Goal: Information Seeking & Learning: Find specific page/section

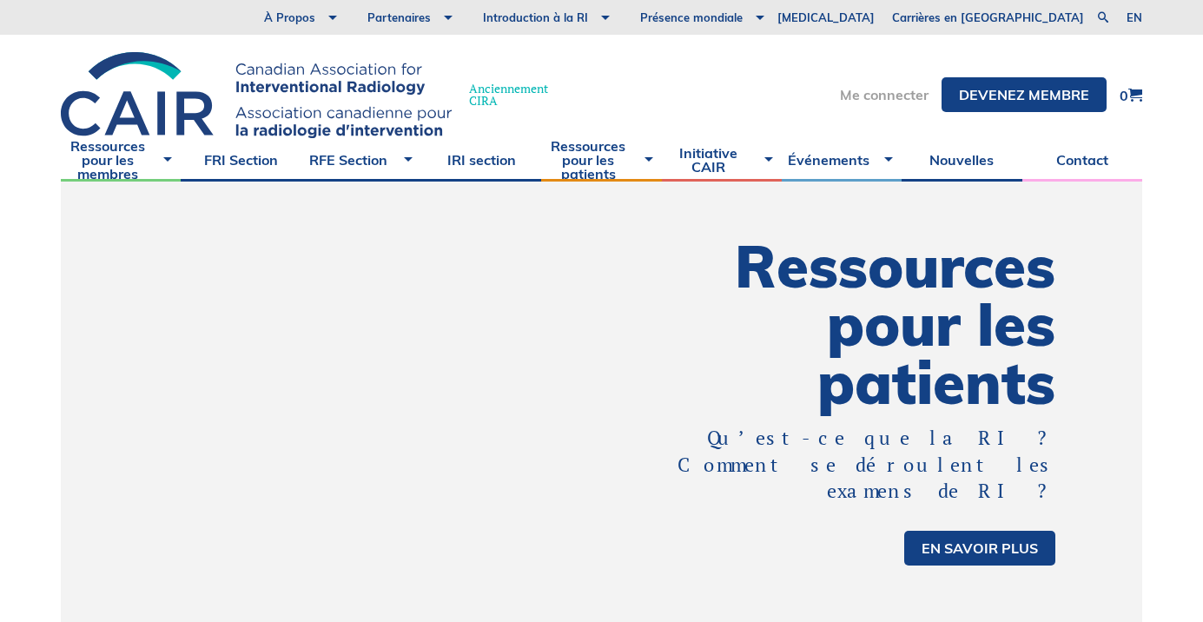
click at [915, 100] on link "Me connecter" at bounding box center [884, 95] width 89 height 14
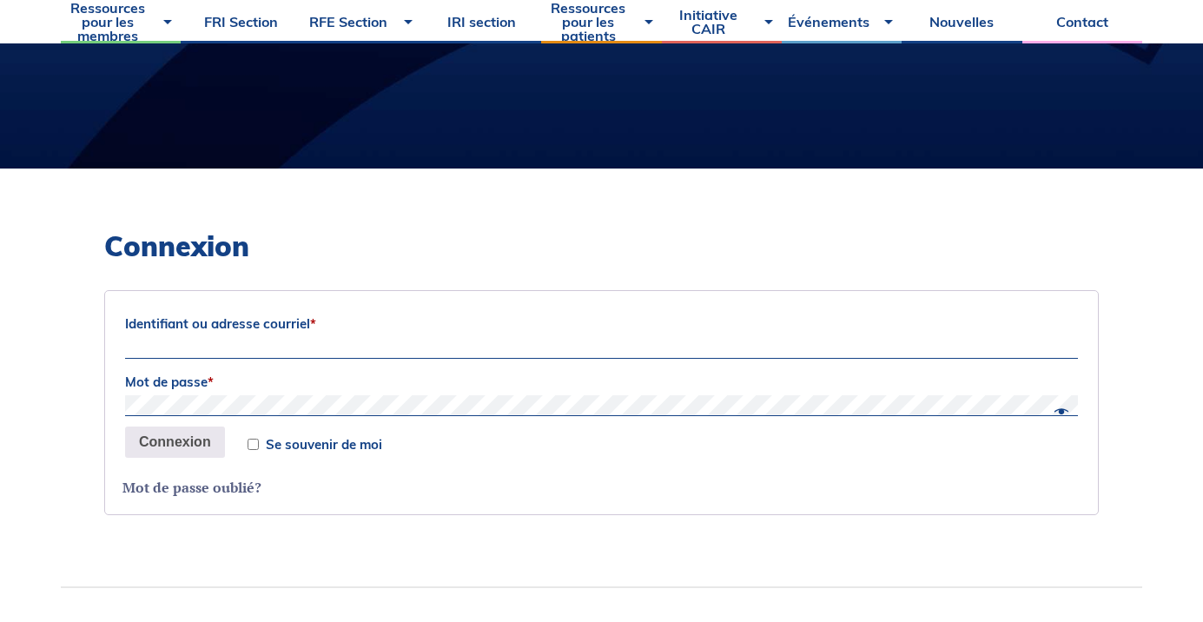
scroll to position [323, 0]
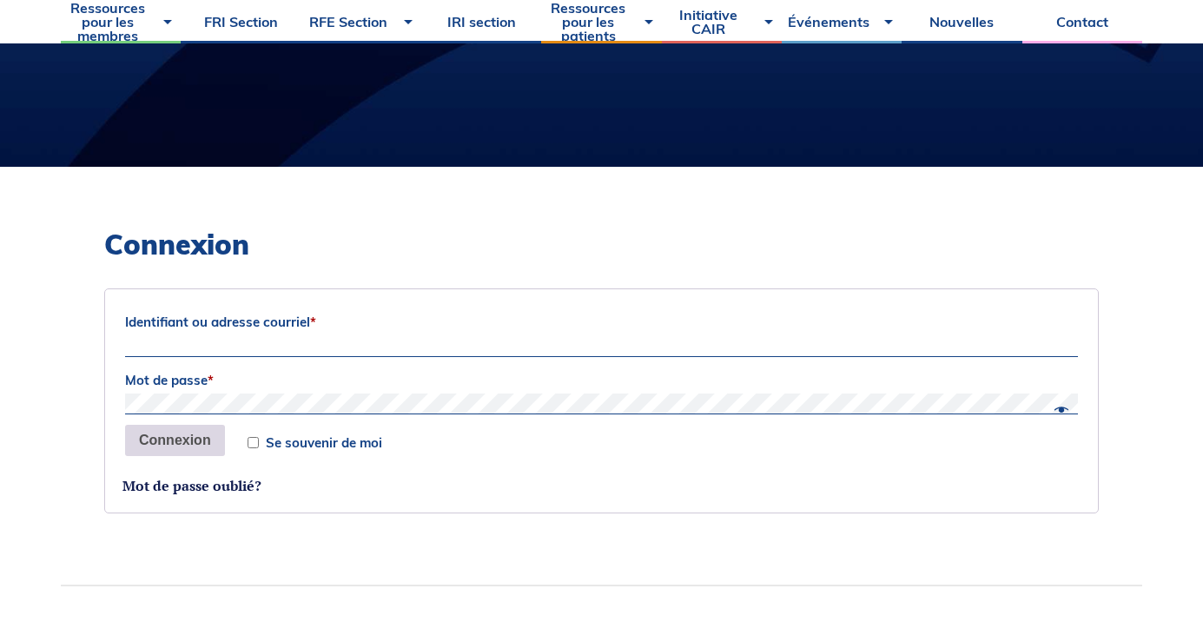
type input "dany.croteau@mail.mcgill.ca"
click at [201, 440] on button "Connexion" at bounding box center [175, 440] width 100 height 31
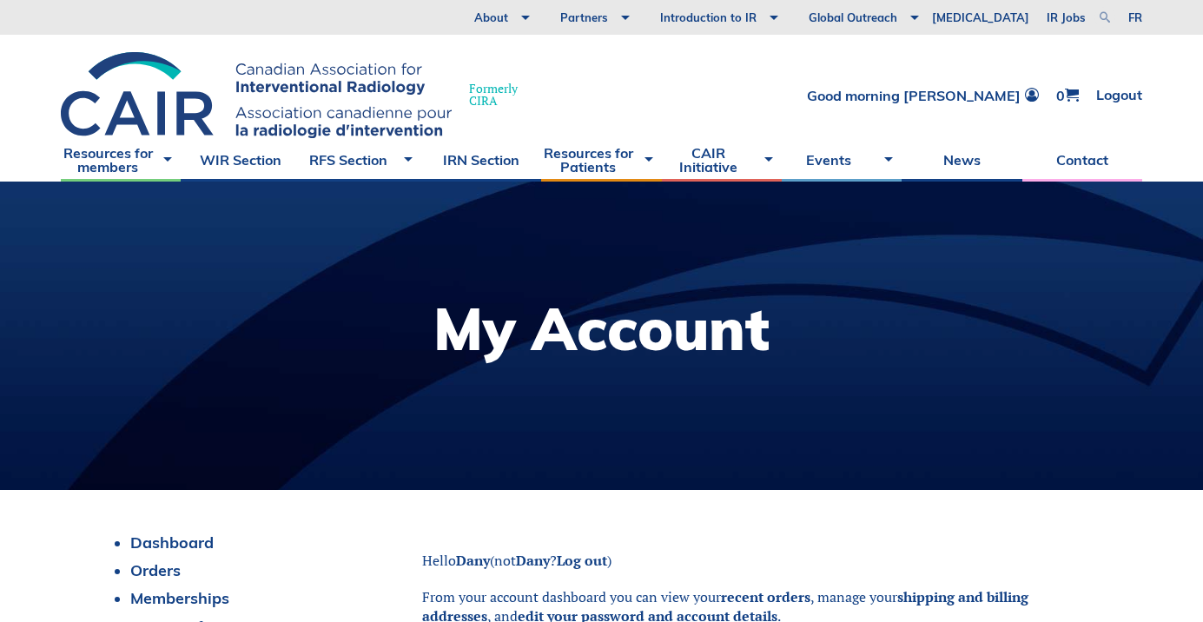
click at [1103, 15] on link at bounding box center [1104, 17] width 21 height 21
type input "salle d'angio"
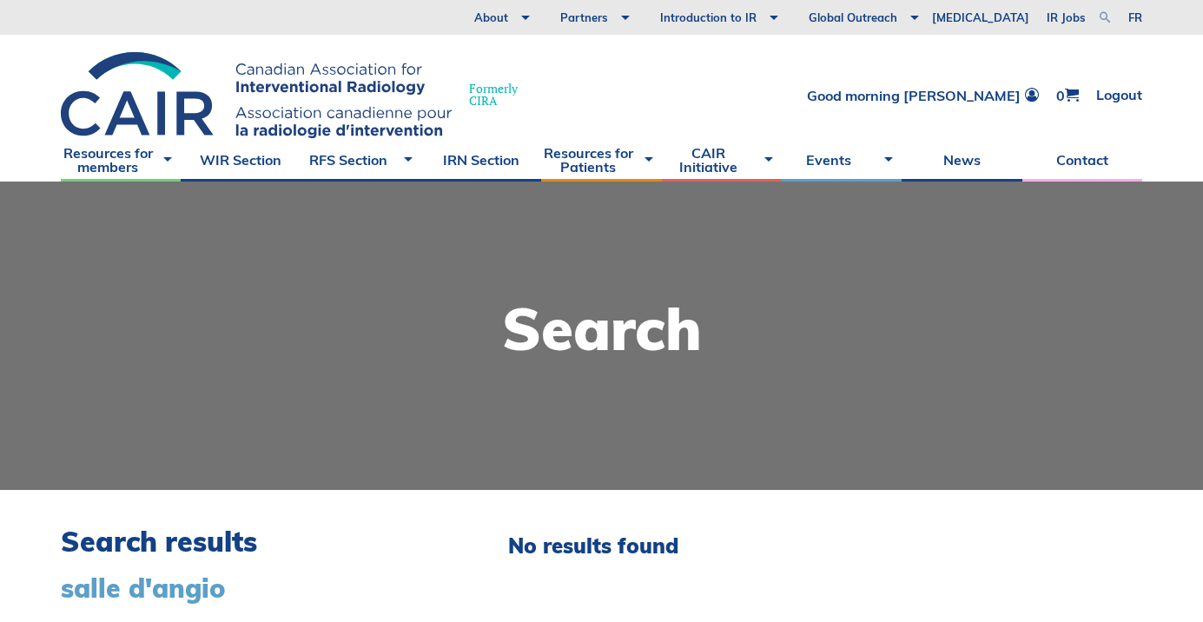
click at [1105, 17] on link at bounding box center [1104, 17] width 21 height 21
click at [970, 20] on input "salle d'angio" at bounding box center [972, 16] width 217 height 17
type input "salle d'angiographie"
click at [1102, 17] on link at bounding box center [1104, 17] width 21 height 21
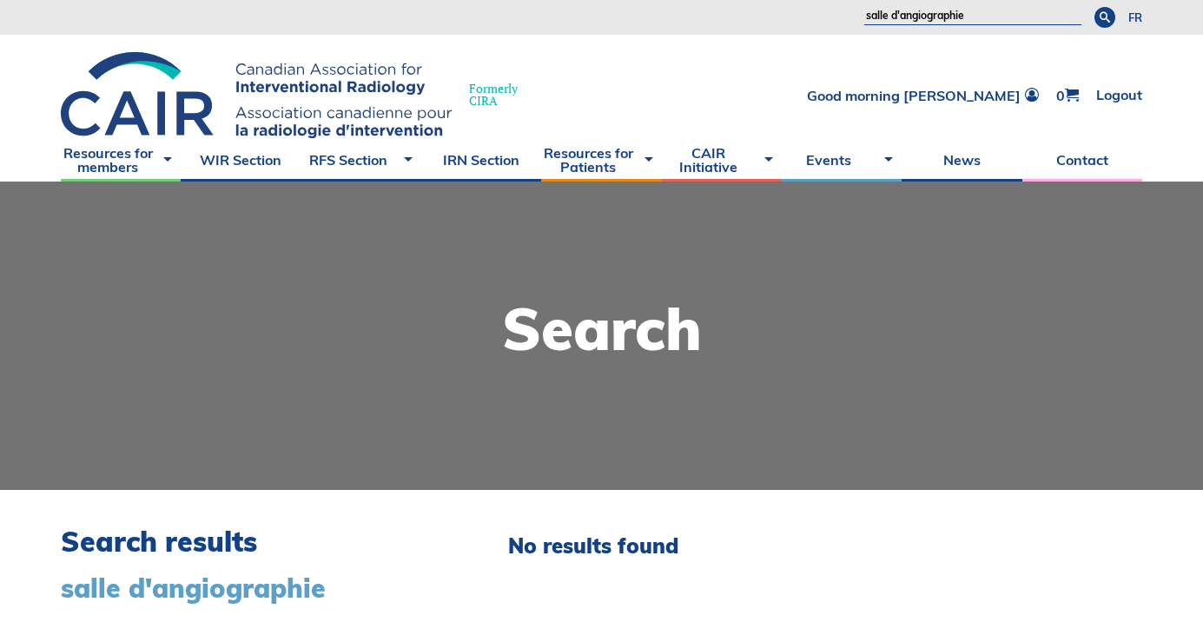
drag, startPoint x: 980, startPoint y: 12, endPoint x: 716, endPoint y: 13, distance: 264.1
click at [716, 13] on div "About Vision and Mission Board of Directors Annual Reports Financial Statements…" at bounding box center [771, 17] width 646 height 35
type input "virtual"
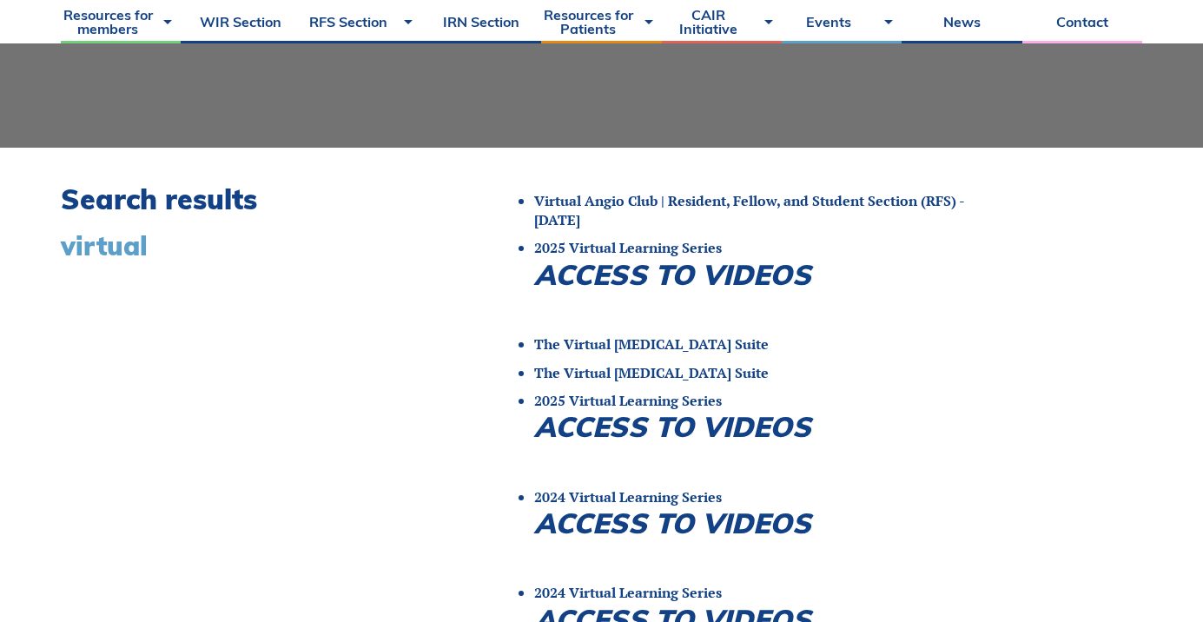
scroll to position [343, 0]
click at [729, 343] on link "The Virtual [MEDICAL_DATA] Suite" at bounding box center [651, 343] width 235 height 19
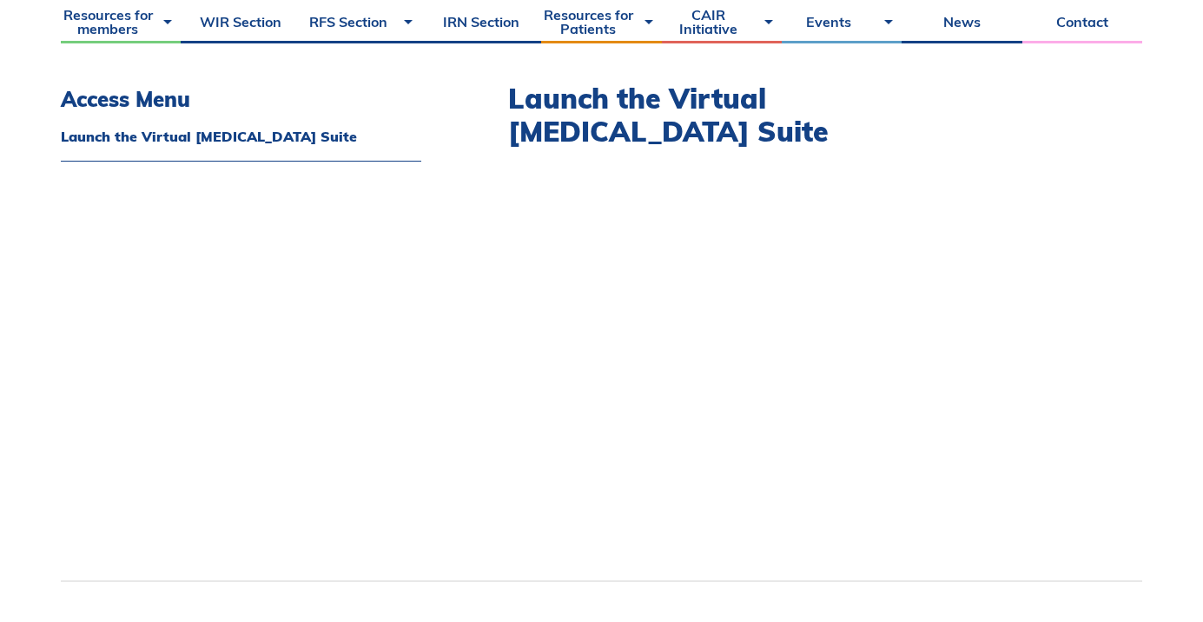
scroll to position [456, 0]
